Goal: Information Seeking & Learning: Learn about a topic

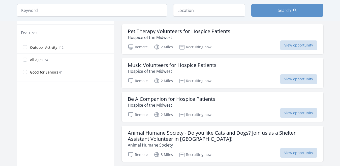
scroll to position [277, 0]
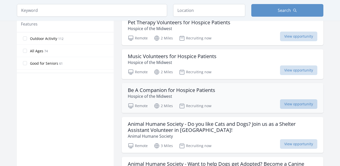
click at [310, 99] on span "View opportunity" at bounding box center [298, 104] width 37 height 10
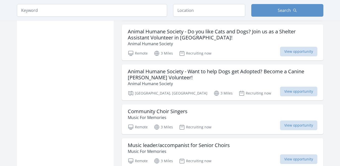
scroll to position [378, 0]
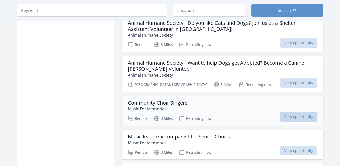
click at [294, 112] on span "View opportunity" at bounding box center [298, 117] width 37 height 10
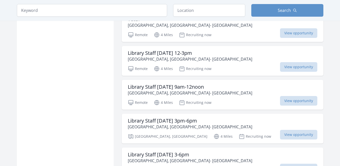
scroll to position [530, 0]
click at [292, 96] on span "View opportunity" at bounding box center [298, 101] width 37 height 10
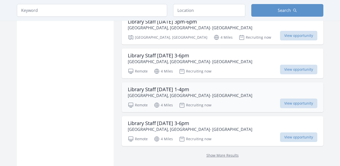
scroll to position [631, 0]
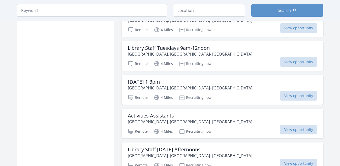
scroll to position [1286, 0]
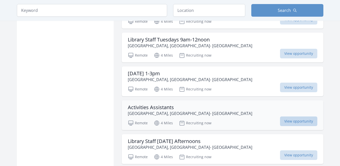
click at [298, 116] on span "View opportunity" at bounding box center [298, 121] width 37 height 10
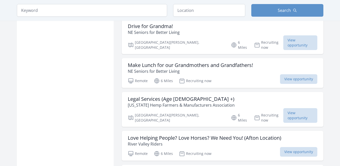
scroll to position [1791, 0]
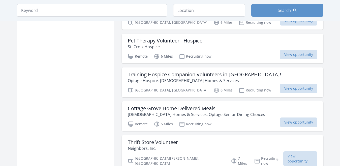
scroll to position [1942, 0]
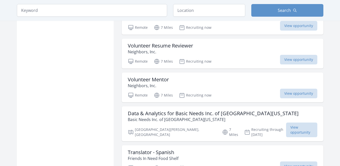
scroll to position [2119, 0]
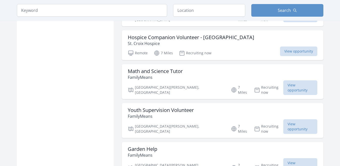
scroll to position [2674, 0]
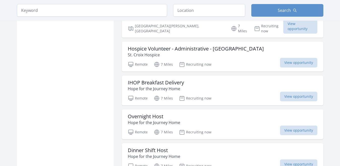
scroll to position [2825, 0]
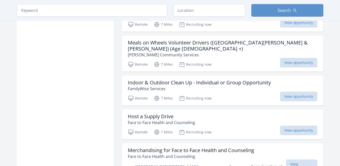
scroll to position [3354, 0]
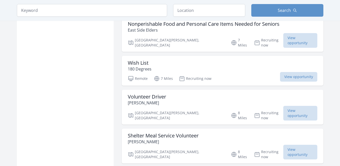
scroll to position [3935, 0]
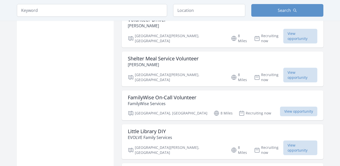
scroll to position [4036, 0]
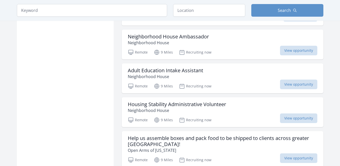
scroll to position [4540, 0]
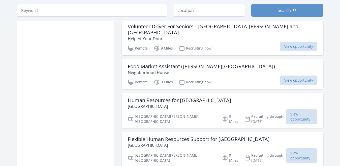
scroll to position [4714, 0]
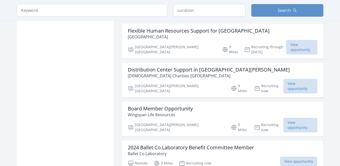
scroll to position [4767, 0]
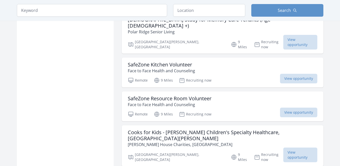
scroll to position [5095, 0]
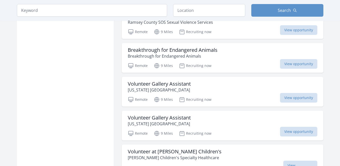
scroll to position [5373, 0]
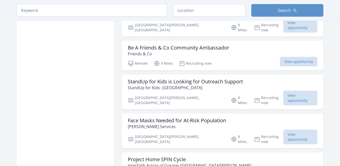
scroll to position [5726, 0]
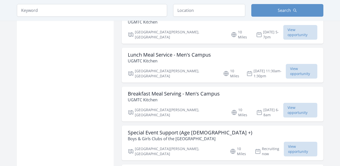
scroll to position [6054, 0]
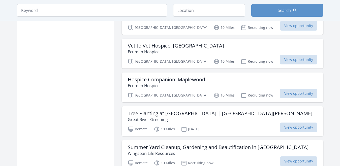
scroll to position [6659, 0]
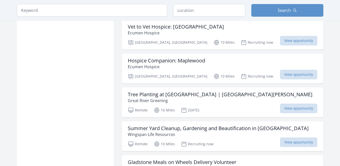
scroll to position [6684, 0]
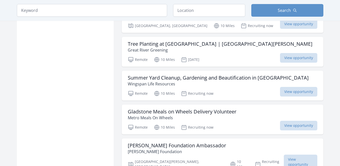
scroll to position [6735, 0]
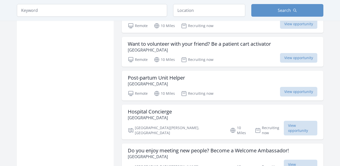
scroll to position [7416, 0]
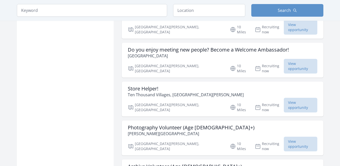
scroll to position [7517, 0]
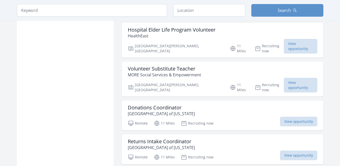
scroll to position [8072, 0]
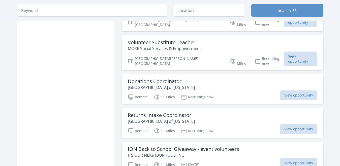
scroll to position [8141, 0]
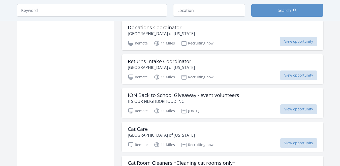
scroll to position [8176, 0]
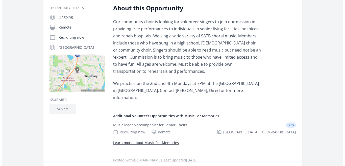
scroll to position [101, 0]
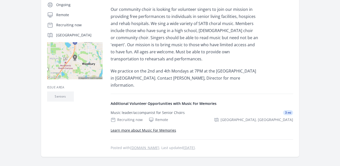
click at [173, 129] on link "Learn more about Music For Memories" at bounding box center [144, 130] width 66 height 5
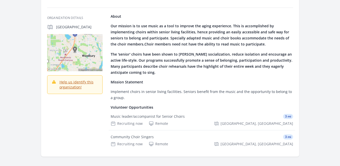
scroll to position [76, 0]
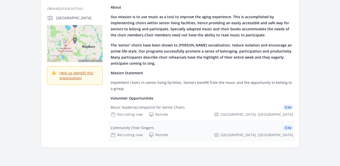
click at [134, 128] on div "Community Choir Singers" at bounding box center [132, 127] width 43 height 5
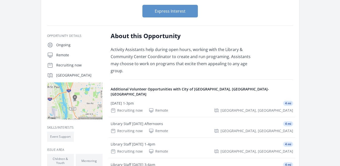
scroll to position [76, 0]
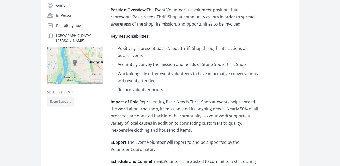
scroll to position [101, 0]
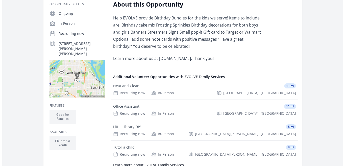
scroll to position [101, 0]
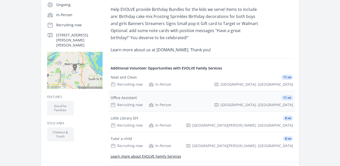
click at [129, 98] on div "Office Assistant" at bounding box center [124, 97] width 26 height 5
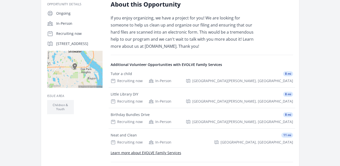
scroll to position [101, 0]
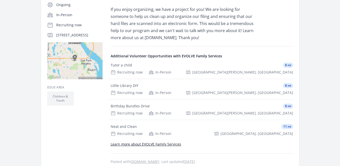
click at [325, 76] on div "Organization EVOLVE Family Services Office Assistant Duration Recruiting now • …" at bounding box center [170, 60] width 323 height 290
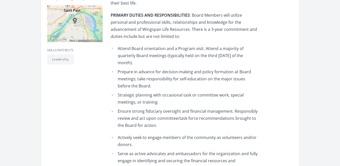
scroll to position [151, 0]
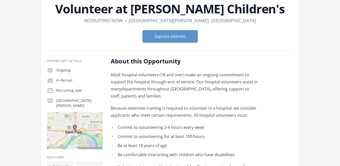
scroll to position [25, 0]
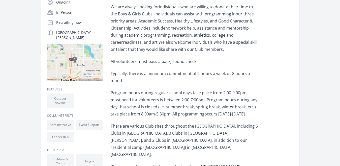
scroll to position [126, 0]
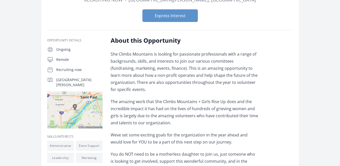
scroll to position [76, 0]
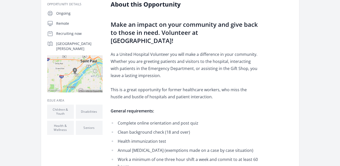
scroll to position [101, 0]
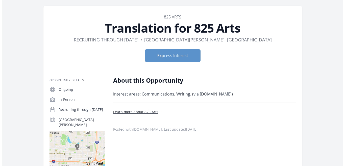
scroll to position [25, 0]
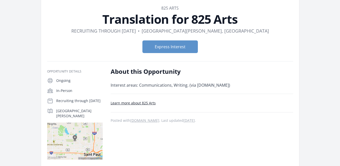
click at [127, 103] on link "Learn more about 825 Arts" at bounding box center [133, 102] width 45 height 5
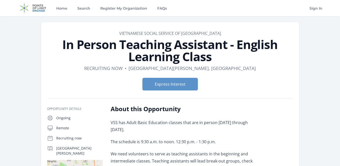
scroll to position [25, 0]
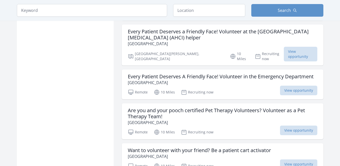
scroll to position [8884, 0]
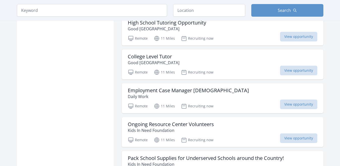
scroll to position [9263, 0]
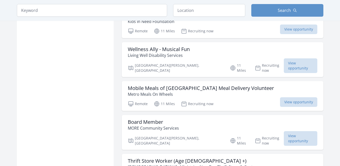
scroll to position [9389, 0]
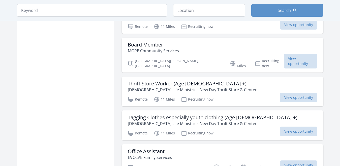
scroll to position [9486, 0]
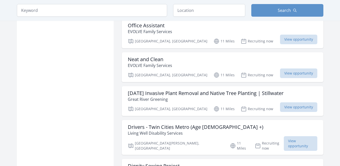
scroll to position [9616, 0]
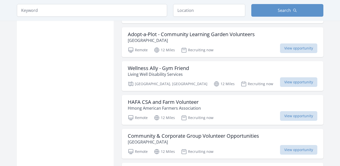
scroll to position [9868, 0]
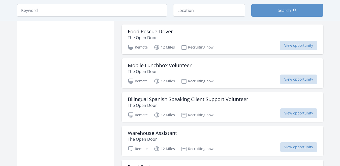
scroll to position [10145, 0]
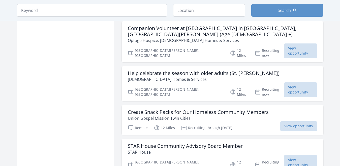
scroll to position [10650, 0]
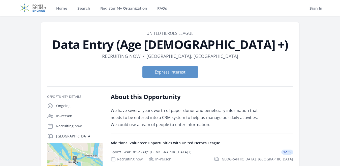
click at [147, 33] on link "United Heroes League" at bounding box center [170, 34] width 47 height 6
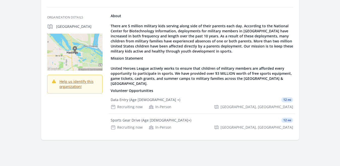
scroll to position [76, 0]
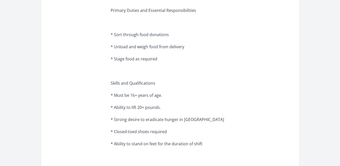
scroll to position [303, 0]
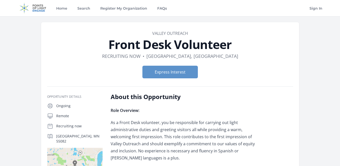
click at [173, 33] on link "Valley Outreach" at bounding box center [170, 34] width 36 height 6
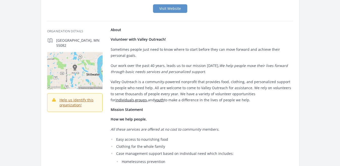
scroll to position [25, 0]
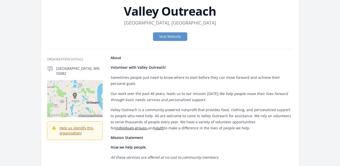
click at [76, 94] on img at bounding box center [74, 98] width 55 height 37
click at [75, 91] on img at bounding box center [74, 98] width 55 height 37
click at [181, 36] on link "Visit Website" at bounding box center [170, 36] width 34 height 9
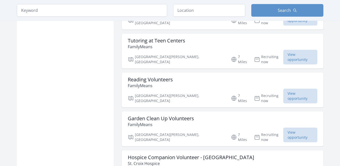
scroll to position [10923, 0]
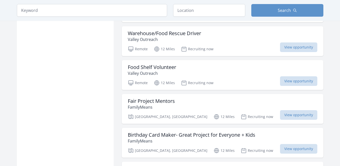
scroll to position [11504, 0]
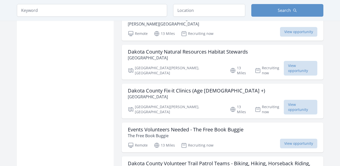
scroll to position [12210, 0]
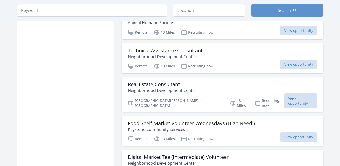
scroll to position [12891, 0]
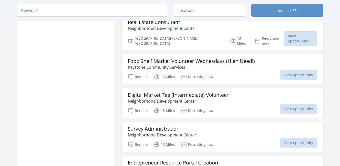
scroll to position [12992, 0]
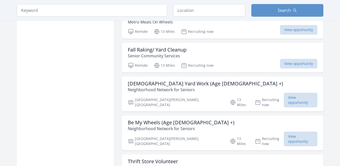
scroll to position [13572, 0]
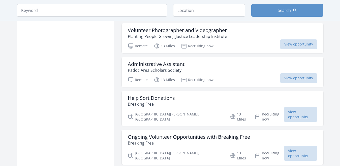
scroll to position [13774, 0]
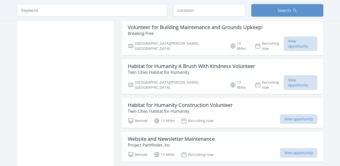
scroll to position [13976, 0]
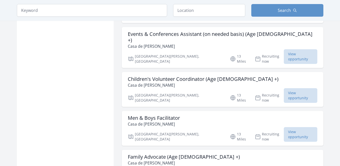
scroll to position [14253, 0]
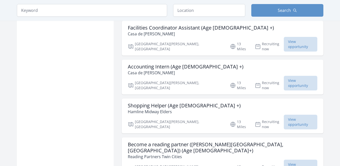
scroll to position [14379, 0]
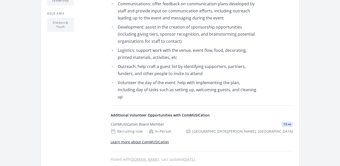
scroll to position [277, 0]
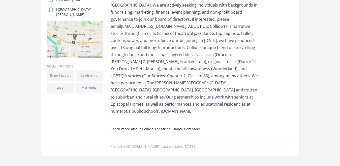
scroll to position [101, 0]
